Goal: Connect with others: Establish contact or relationships with other users

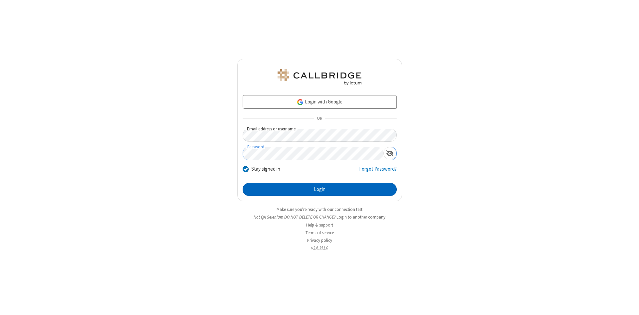
click at [320, 190] on button "Login" at bounding box center [320, 189] width 154 height 13
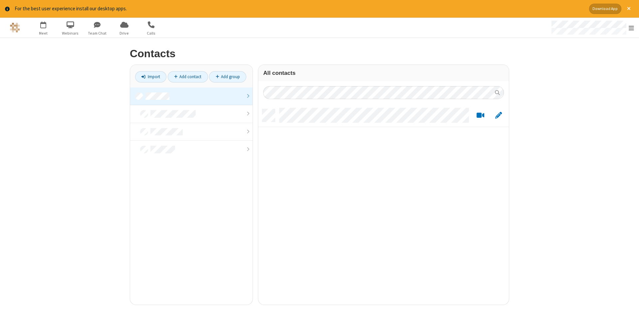
scroll to position [201, 251]
click at [191, 96] on link at bounding box center [191, 97] width 122 height 18
click at [188, 77] on link "Add contact" at bounding box center [188, 76] width 40 height 11
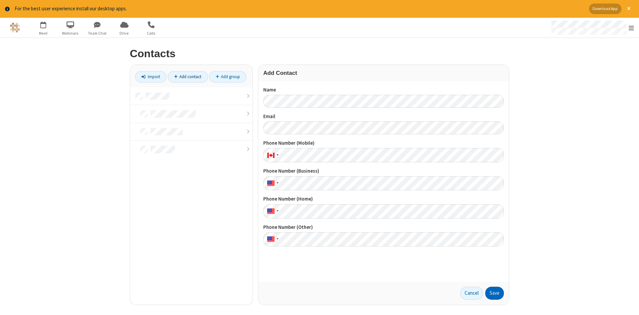
click at [495, 293] on button "Save" at bounding box center [494, 293] width 19 height 13
click at [188, 77] on link "Add contact" at bounding box center [188, 76] width 40 height 11
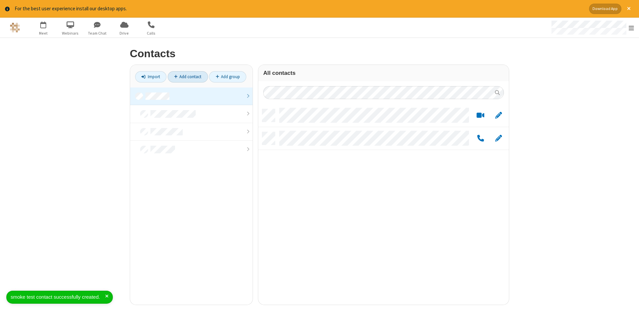
scroll to position [201, 251]
